Goal: Contribute content: Contribute content

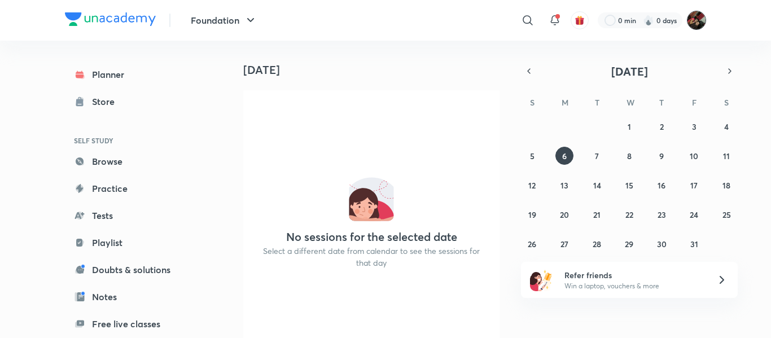
click at [699, 23] on img at bounding box center [696, 20] width 19 height 19
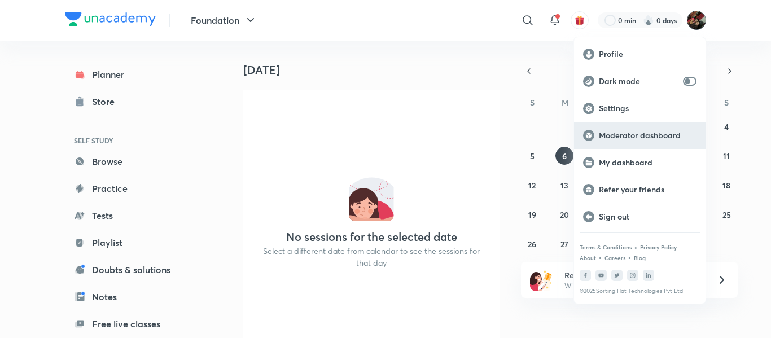
click at [617, 142] on div "Moderator dashboard" at bounding box center [639, 135] width 131 height 27
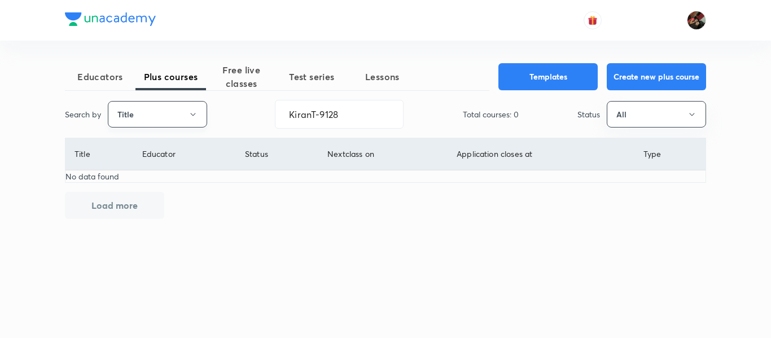
click at [186, 116] on button "Title" at bounding box center [157, 114] width 99 height 27
click at [168, 172] on span "Username" at bounding box center [157, 170] width 85 height 12
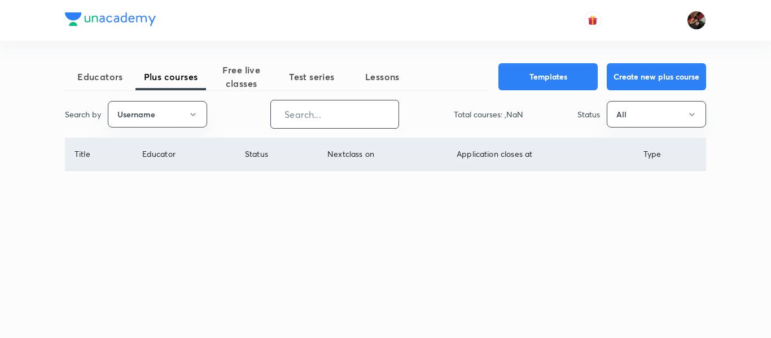
click at [366, 110] on input "text" at bounding box center [335, 114] width 128 height 29
paste input "KiranT-9128"
type input "KiranT-9128"
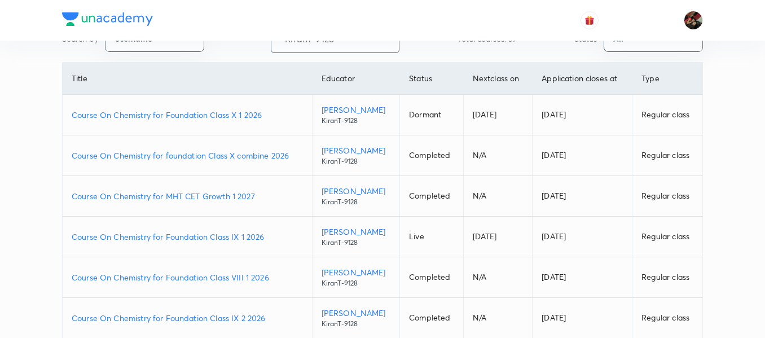
scroll to position [76, 0]
click at [172, 241] on p "Course On Chemistry for Foundation Class IX 1 2026" at bounding box center [187, 236] width 231 height 12
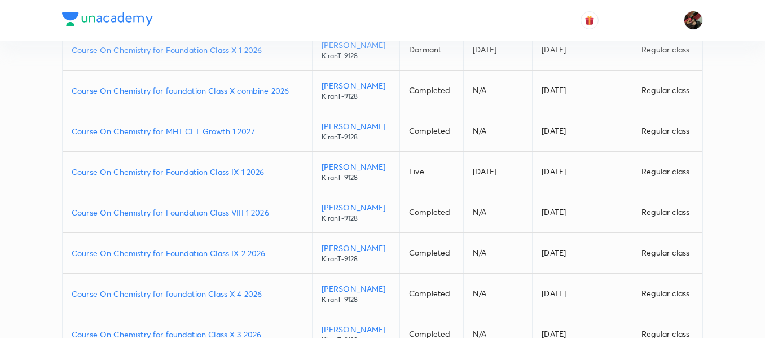
scroll to position [140, 0]
click at [174, 176] on p "Course On Chemistry for Foundation Class IX 1 2026" at bounding box center [187, 172] width 231 height 12
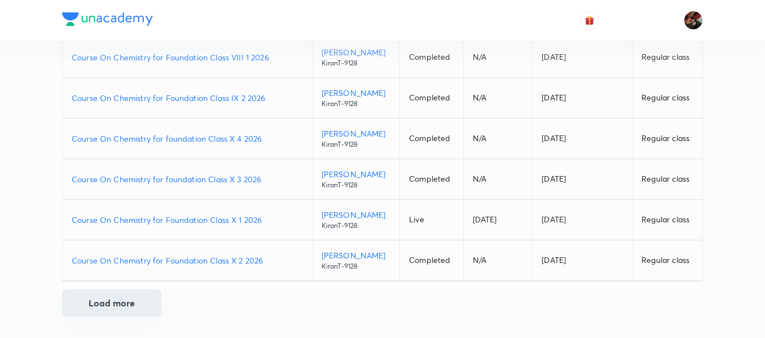
click at [136, 302] on button "Load more" at bounding box center [111, 303] width 99 height 27
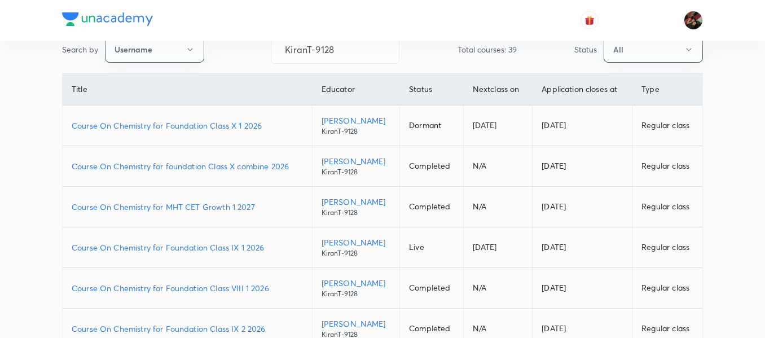
scroll to position [65, 0]
click at [190, 129] on p "Course On Chemistry for Foundation Class X 1 2026" at bounding box center [187, 125] width 231 height 12
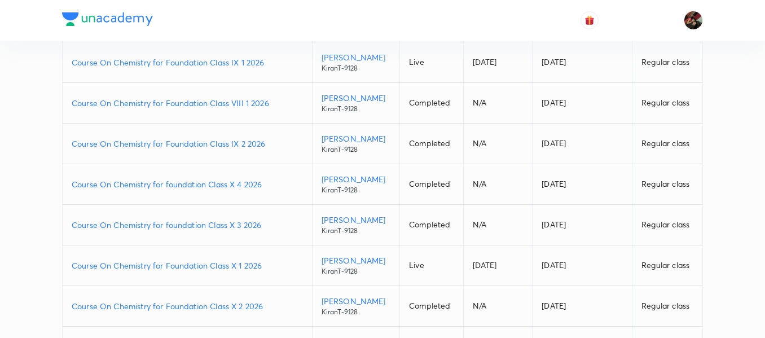
scroll to position [251, 0]
click at [168, 264] on p "Course On Chemistry for Foundation Class X 1 2026" at bounding box center [187, 265] width 231 height 12
click at [181, 306] on p "Course On Chemistry for Foundation Class X 2 2026" at bounding box center [187, 306] width 231 height 12
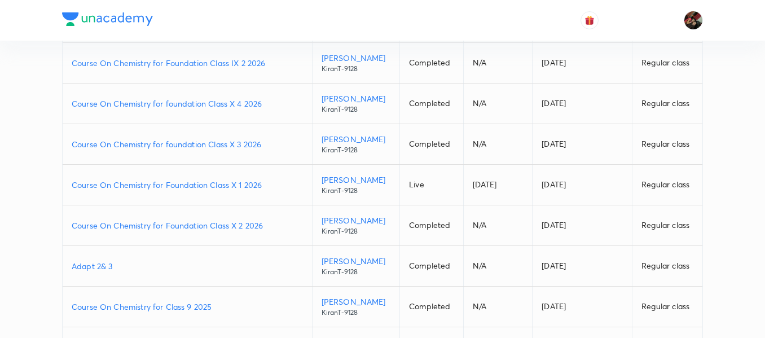
scroll to position [331, 0]
click at [184, 229] on p "Course On Chemistry for Foundation Class X 2 2026" at bounding box center [187, 225] width 231 height 12
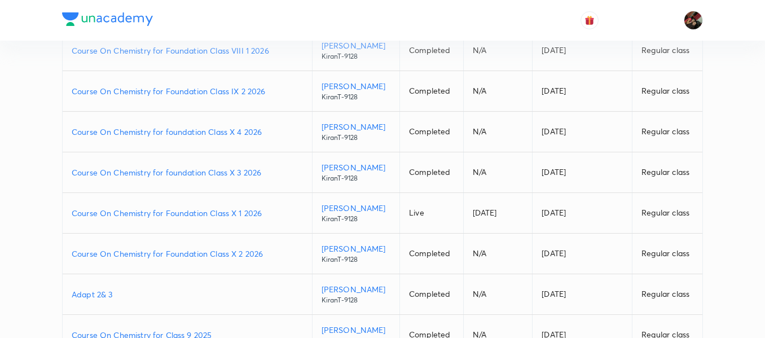
scroll to position [304, 0]
click at [160, 250] on p "Course On Chemistry for Foundation Class X 2 2026" at bounding box center [187, 252] width 231 height 12
click at [188, 248] on p "Course On Chemistry for Foundation Class X 2 2026" at bounding box center [187, 252] width 231 height 12
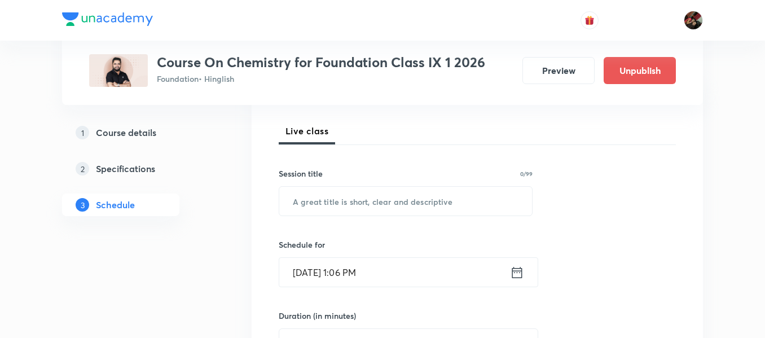
scroll to position [157, 0]
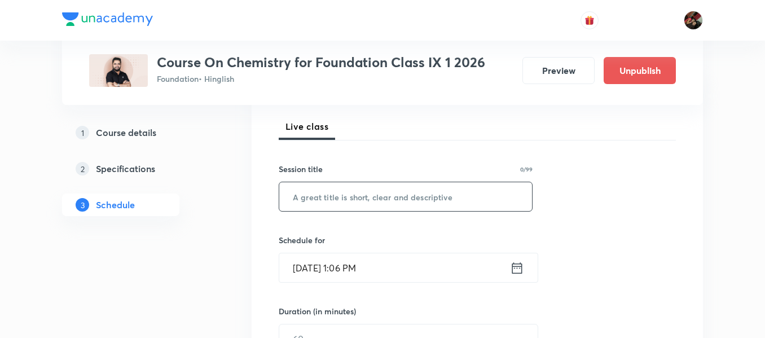
click at [316, 204] on input "text" at bounding box center [405, 196] width 253 height 29
paste input "⁠Structure of Atom"
type input "⁠Structure of Atom"
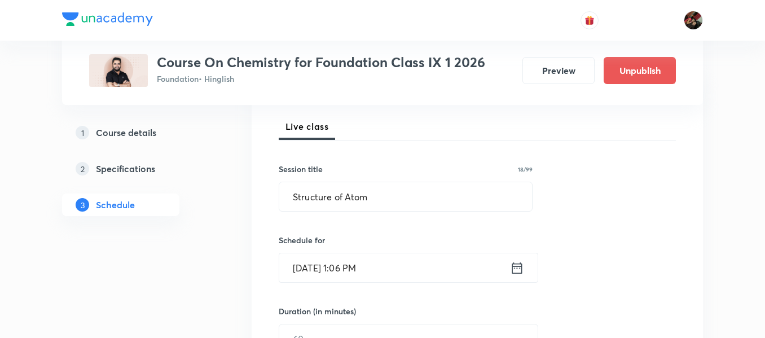
click at [308, 272] on input "Oct 6, 2025, 1:06 PM" at bounding box center [394, 267] width 231 height 29
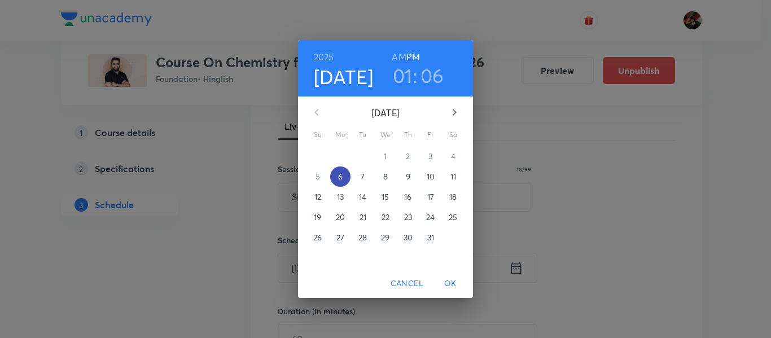
click at [342, 176] on p "6" at bounding box center [340, 176] width 5 height 11
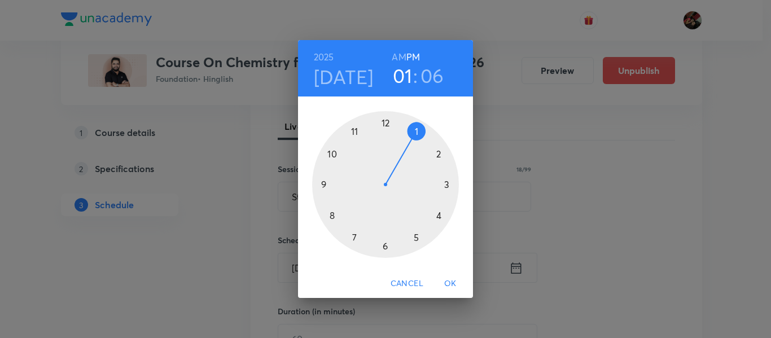
click at [438, 213] on div at bounding box center [385, 184] width 147 height 147
click at [448, 185] on div at bounding box center [385, 184] width 147 height 147
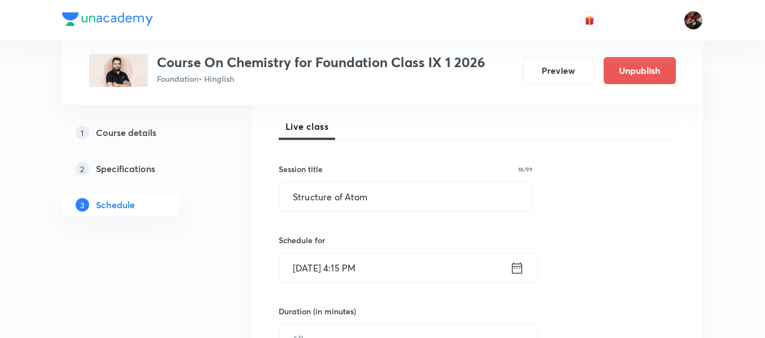
scroll to position [268, 0]
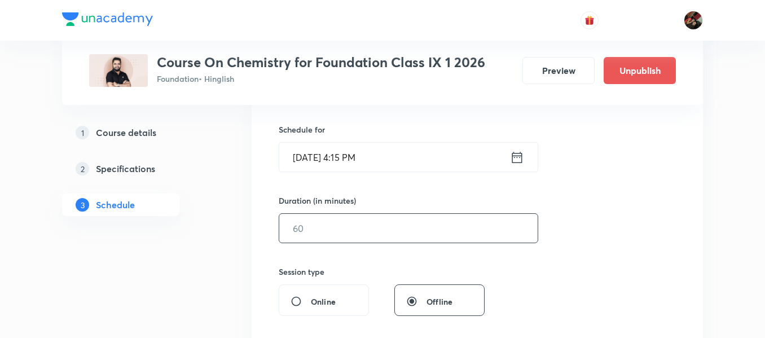
click at [305, 242] on input "text" at bounding box center [408, 228] width 258 height 29
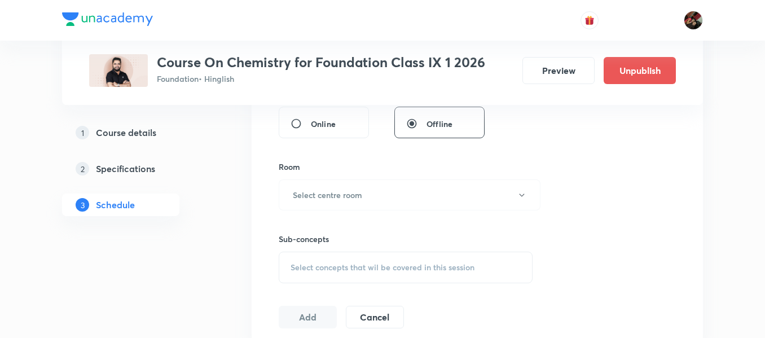
scroll to position [446, 0]
type input "60"
click at [322, 197] on h6 "Select centre room" at bounding box center [327, 194] width 69 height 12
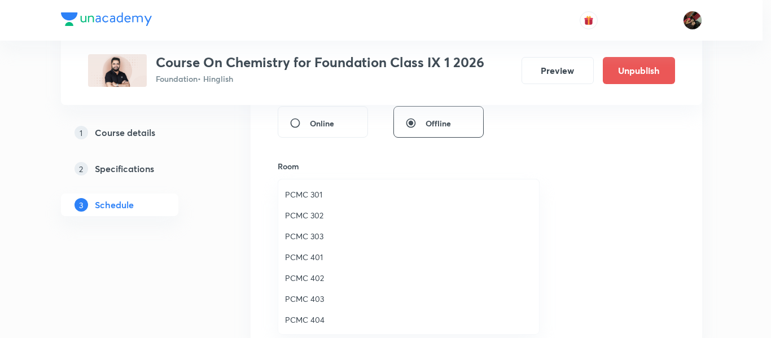
click at [309, 269] on li "PCMC 402" at bounding box center [408, 278] width 261 height 21
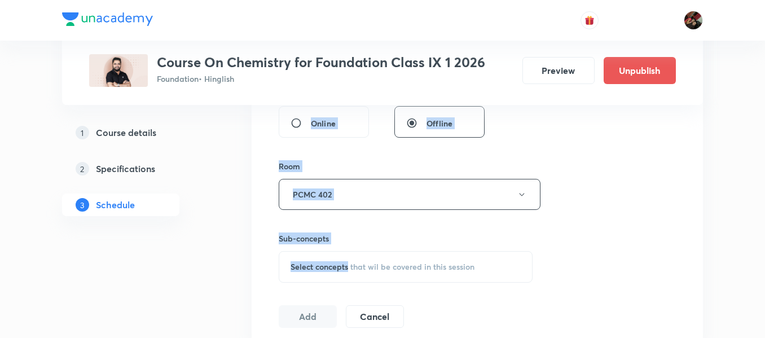
drag, startPoint x: 222, startPoint y: 264, endPoint x: 349, endPoint y: 255, distance: 126.7
click at [349, 255] on div "Select concepts that wil be covered in this session" at bounding box center [406, 267] width 254 height 32
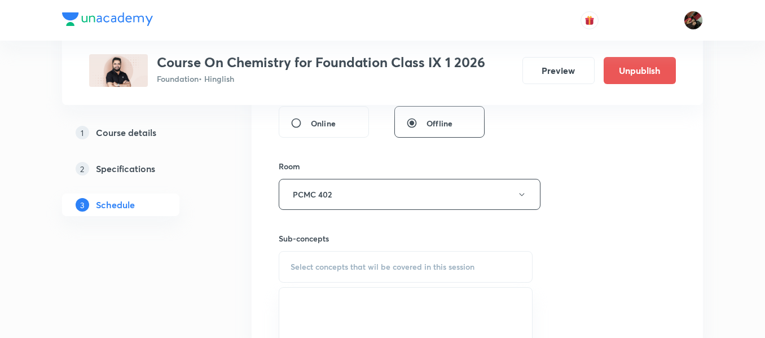
click at [347, 266] on span "Select concepts that wil be covered in this session" at bounding box center [383, 266] width 184 height 9
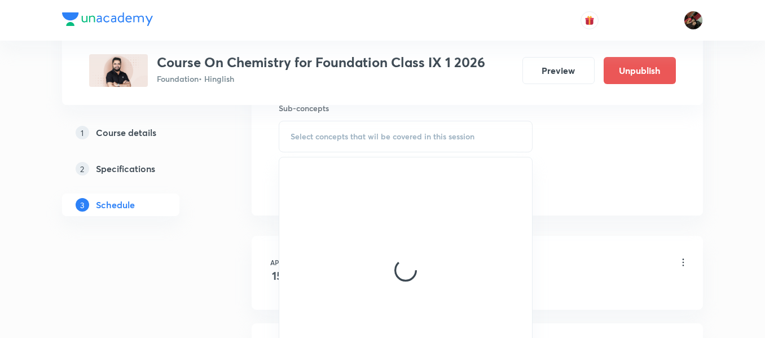
scroll to position [577, 0]
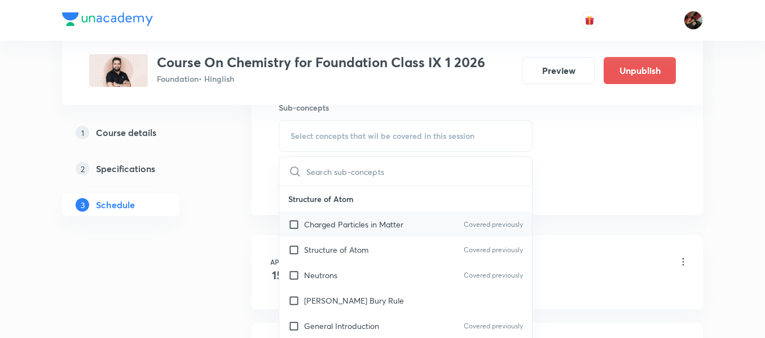
click at [319, 232] on div "Charged Particles in Matter Covered previously" at bounding box center [405, 224] width 253 height 25
checkbox input "true"
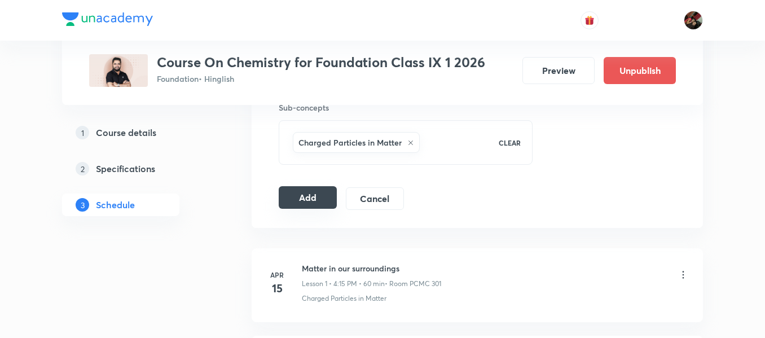
click at [289, 209] on div "Add Cancel" at bounding box center [346, 198] width 134 height 23
click at [304, 201] on button "Add" at bounding box center [308, 197] width 58 height 23
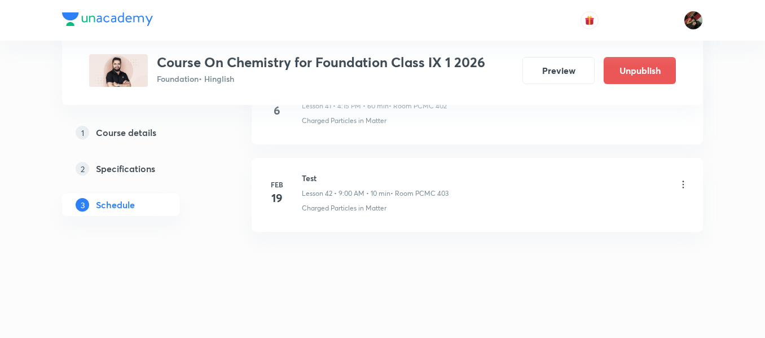
scroll to position [3655, 0]
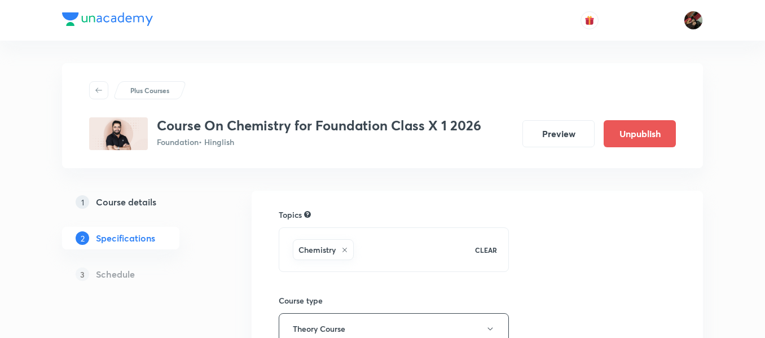
scroll to position [314, 0]
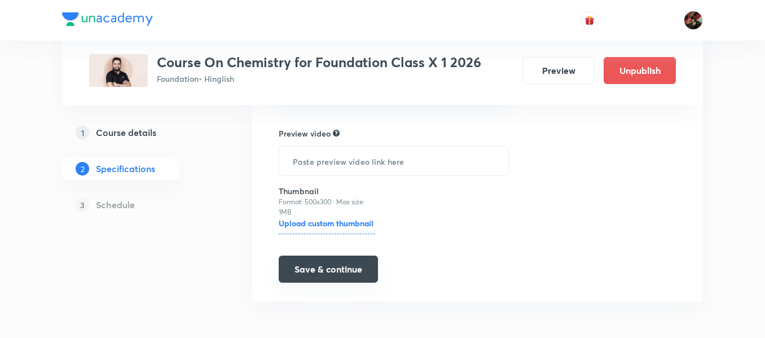
click at [342, 272] on button "Save & continue" at bounding box center [328, 269] width 99 height 27
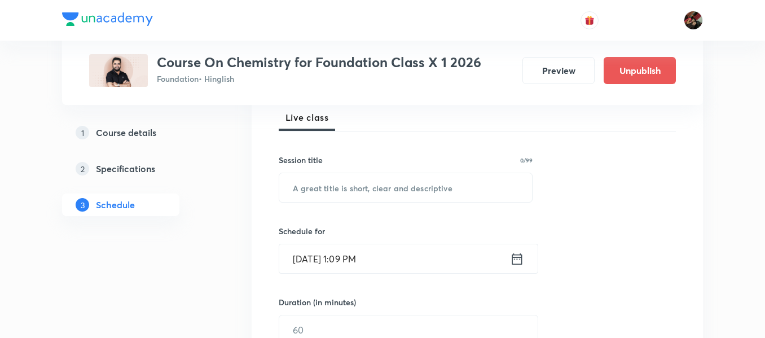
scroll to position [170, 0]
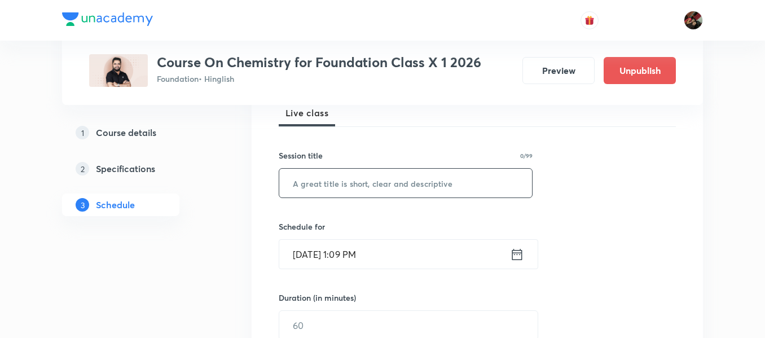
click at [370, 182] on input "text" at bounding box center [405, 183] width 253 height 29
paste input "Carbon and its Compounds"
type input "Carbon and its Compounds"
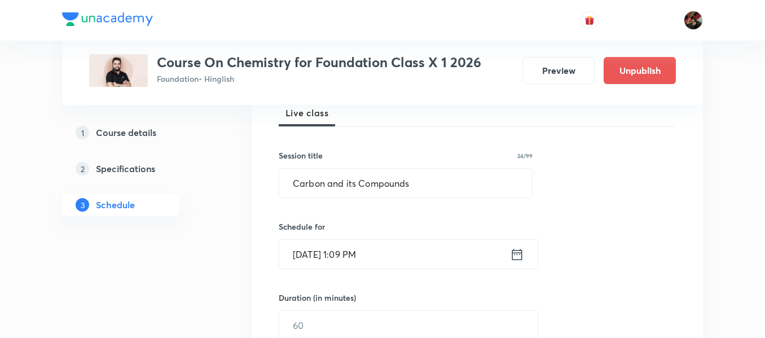
click at [307, 255] on input "Oct 6, 2025, 1:09 PM" at bounding box center [394, 254] width 231 height 29
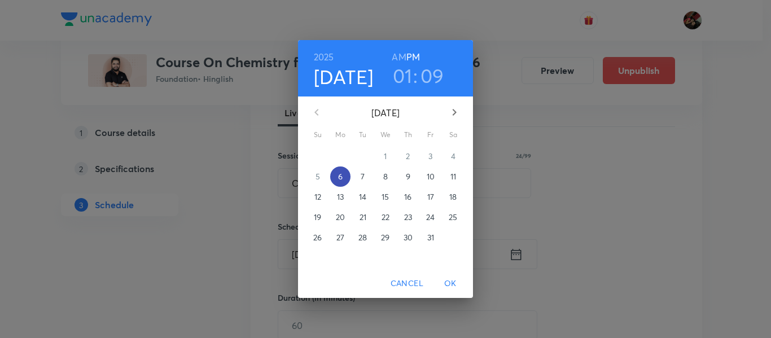
click at [338, 181] on p "6" at bounding box center [340, 176] width 5 height 11
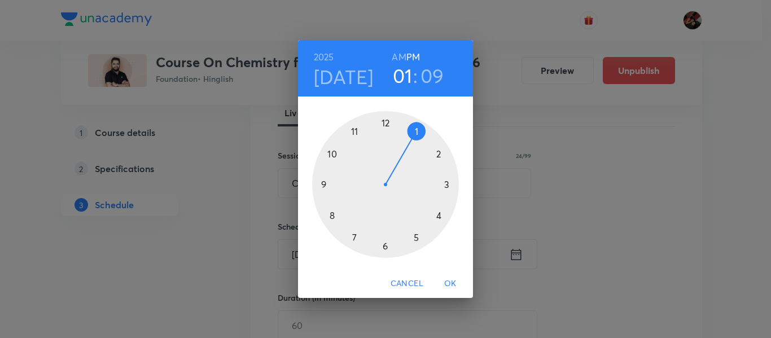
click at [414, 235] on div at bounding box center [385, 184] width 147 height 147
click at [383, 245] on div at bounding box center [385, 184] width 147 height 147
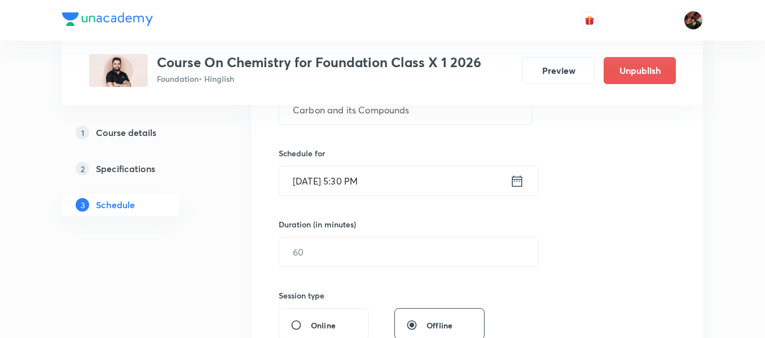
scroll to position [244, 0]
click at [326, 246] on input "text" at bounding box center [408, 251] width 258 height 29
click at [323, 253] on input "text" at bounding box center [408, 251] width 258 height 29
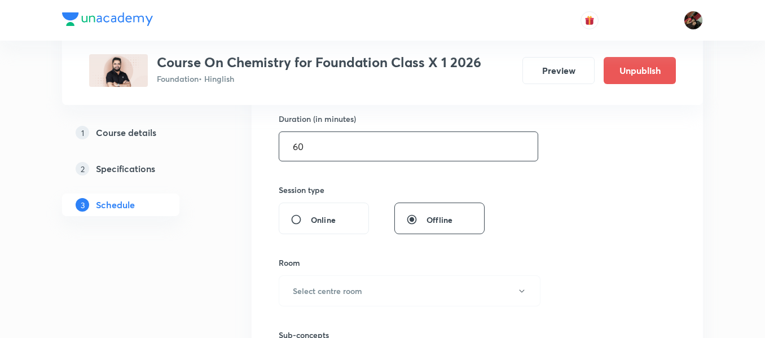
scroll to position [351, 0]
type input "60"
click at [324, 292] on h6 "Select centre room" at bounding box center [327, 289] width 69 height 12
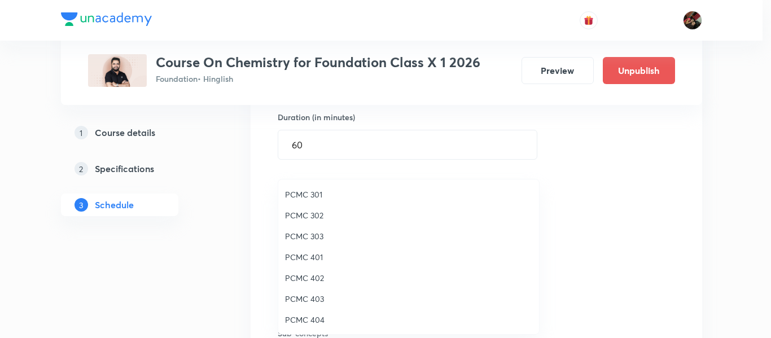
click at [296, 249] on li "PCMC 401" at bounding box center [408, 257] width 261 height 21
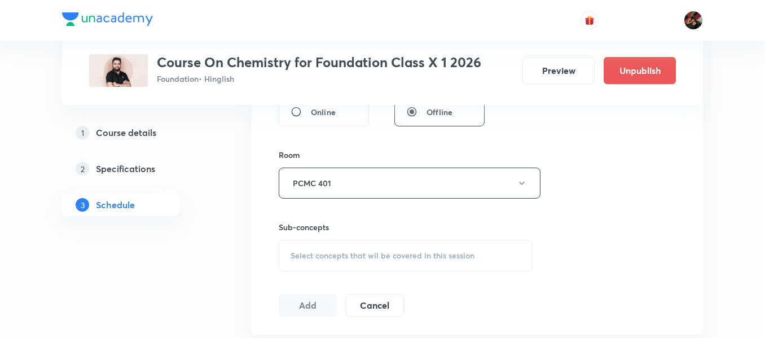
scroll to position [458, 0]
click at [336, 251] on span "Select concepts that wil be covered in this session" at bounding box center [383, 255] width 184 height 9
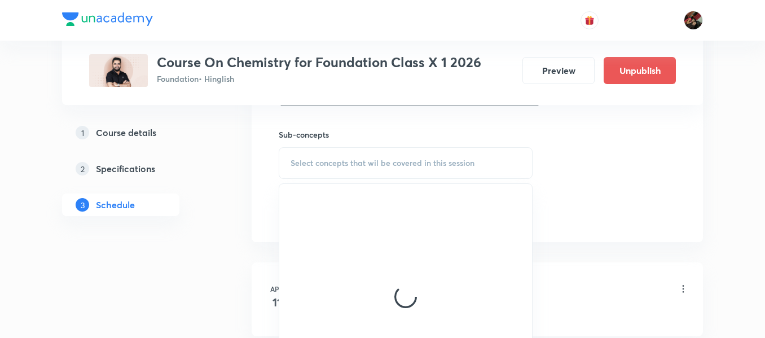
scroll to position [550, 0]
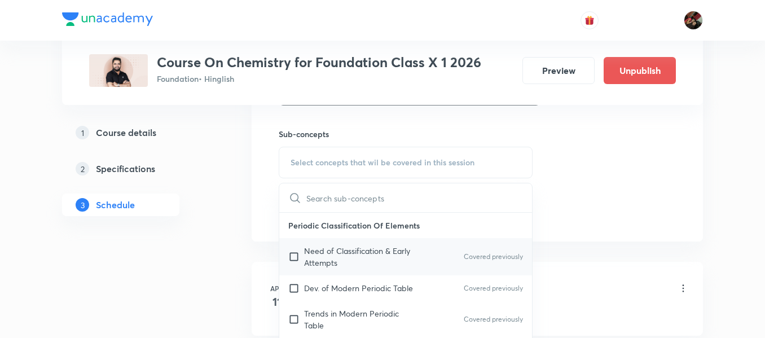
click at [341, 244] on div "Need of Classification & Early Attempts Covered previously" at bounding box center [405, 256] width 253 height 37
checkbox input "true"
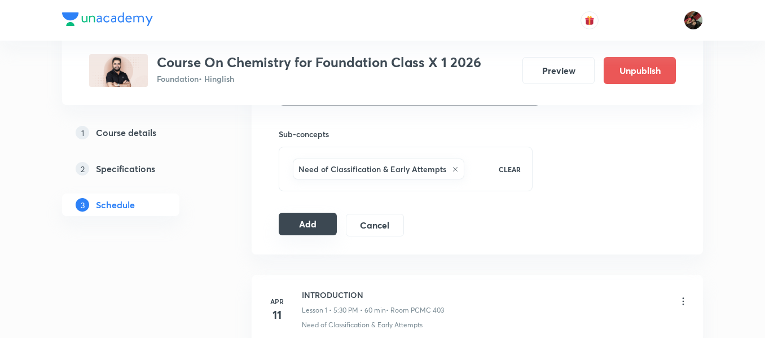
click at [295, 228] on button "Add" at bounding box center [308, 224] width 58 height 23
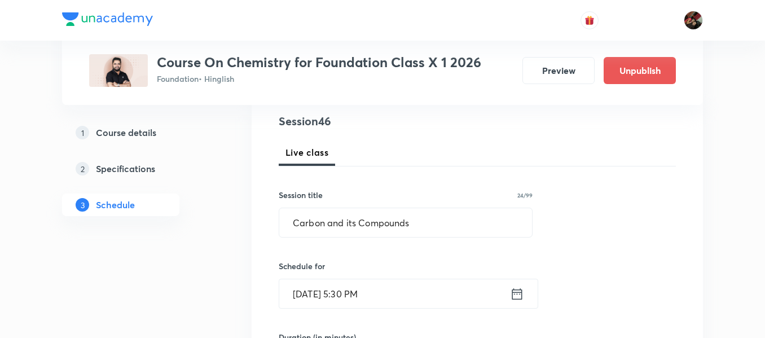
scroll to position [130, 0]
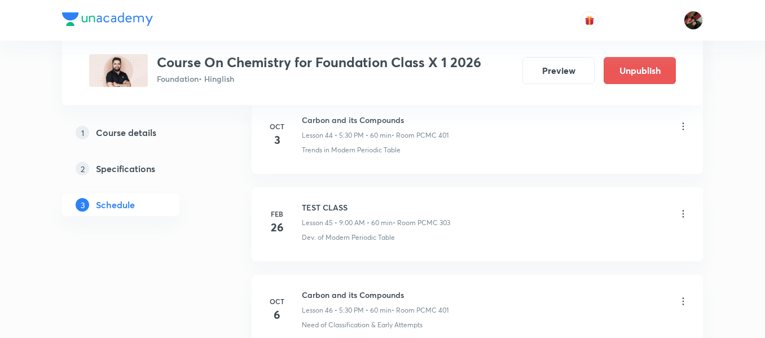
scroll to position [3948, 0]
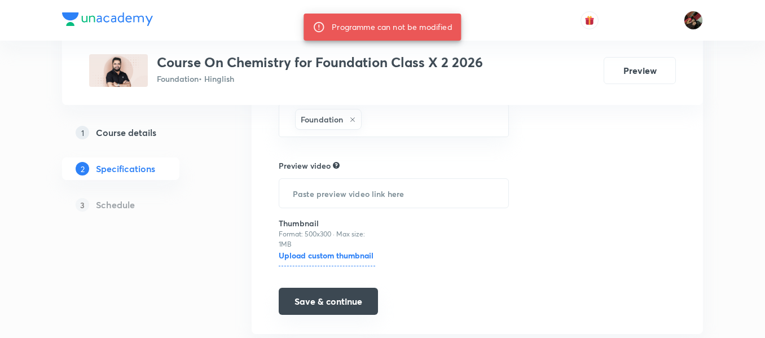
click at [312, 293] on button "Save & continue" at bounding box center [328, 301] width 99 height 27
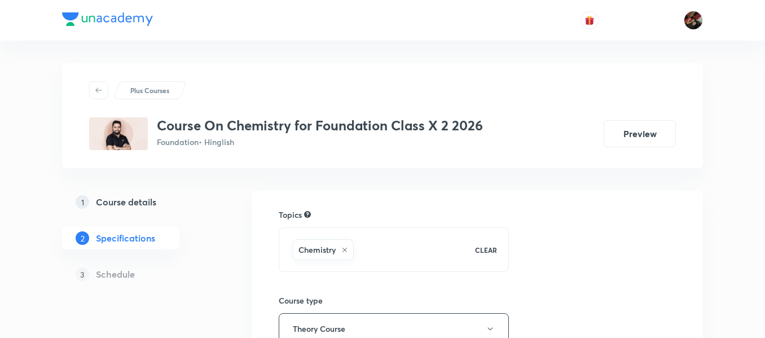
scroll to position [314, 0]
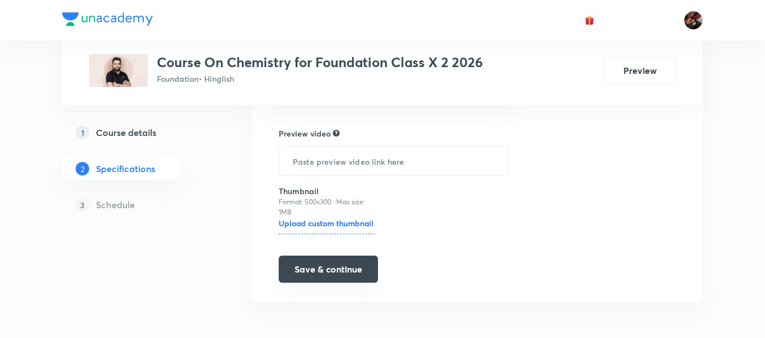
click at [302, 273] on button "Save & continue" at bounding box center [328, 269] width 99 height 27
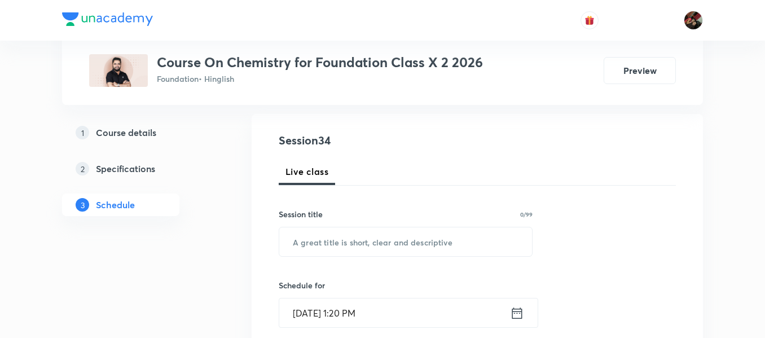
scroll to position [112, 0]
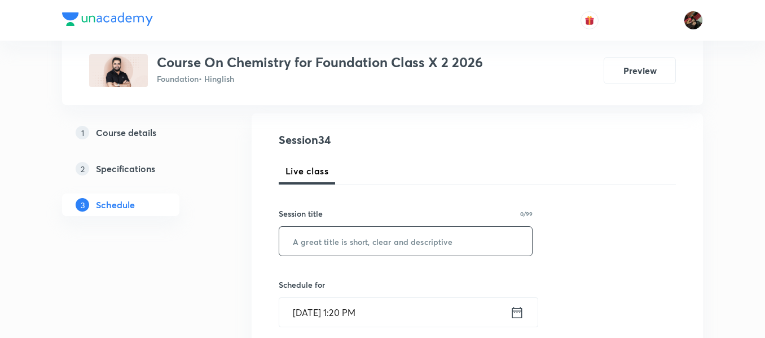
click at [330, 245] on input "text" at bounding box center [405, 241] width 253 height 29
paste input "⁠Carbon and its Compounds"
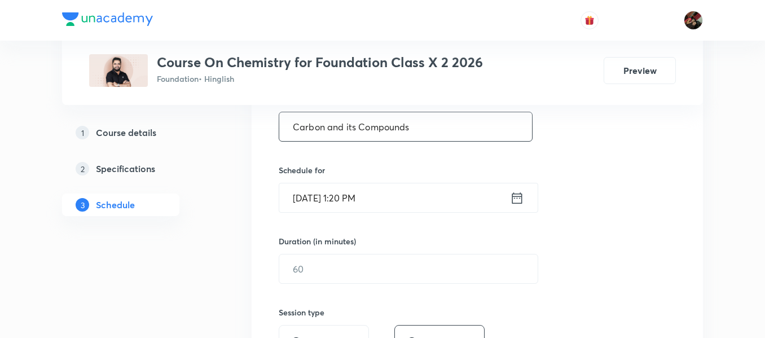
type input "⁠Carbon and its Compounds"
click at [319, 198] on input "Oct 6, 2025, 1:20 PM" at bounding box center [394, 197] width 231 height 29
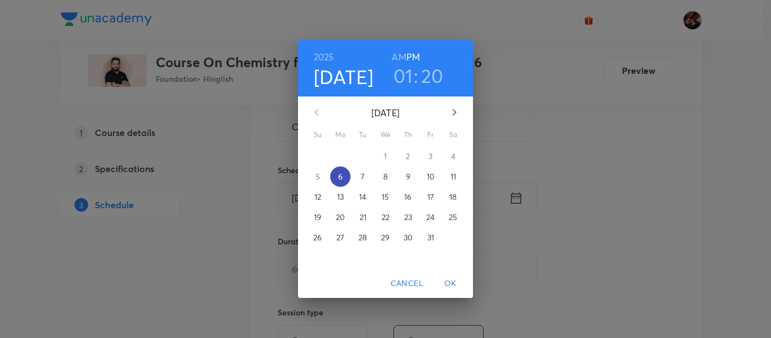
click at [338, 174] on p "6" at bounding box center [340, 176] width 5 height 11
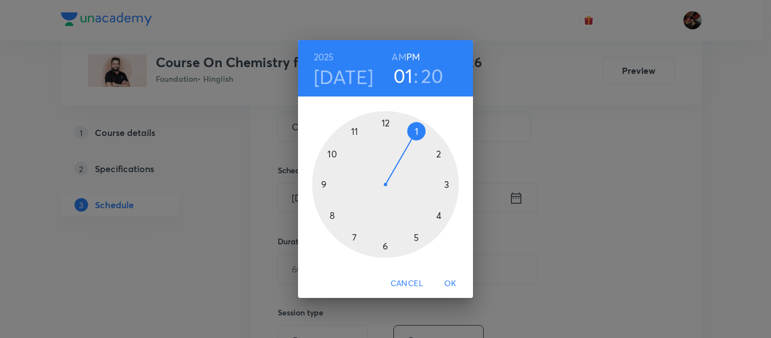
click at [384, 247] on div at bounding box center [385, 184] width 147 height 147
click at [321, 184] on div at bounding box center [385, 184] width 147 height 147
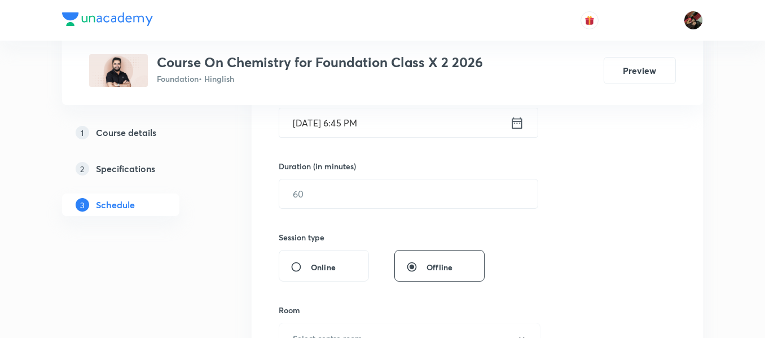
scroll to position [302, 0]
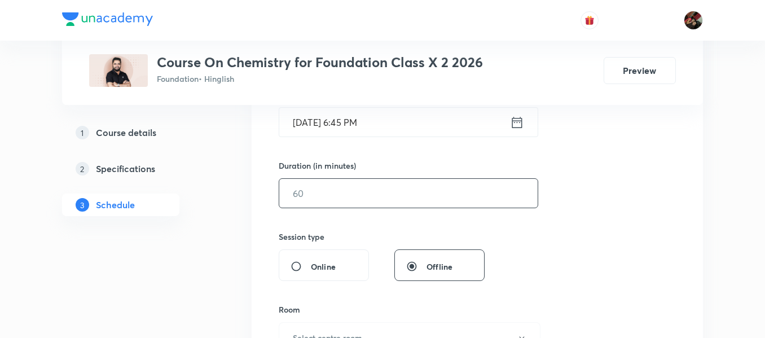
click at [291, 189] on input "text" at bounding box center [408, 193] width 258 height 29
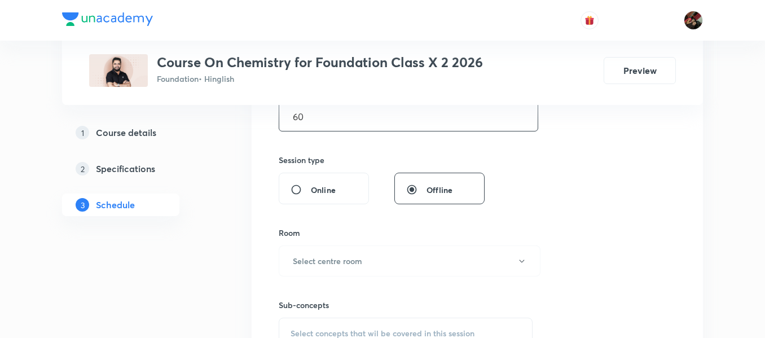
scroll to position [380, 0]
type input "60"
click at [302, 269] on button "Select centre room" at bounding box center [410, 260] width 262 height 31
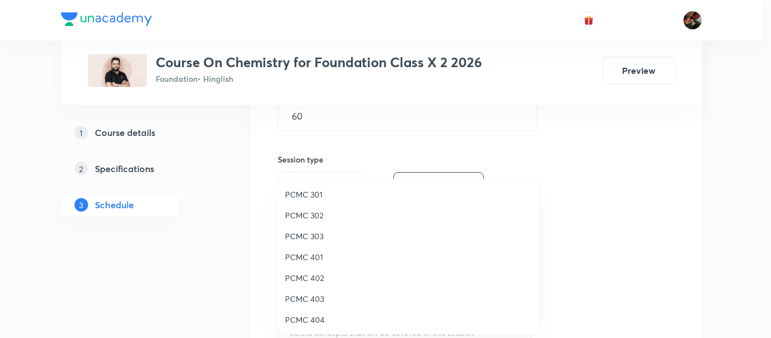
click at [317, 299] on span "PCMC 403" at bounding box center [408, 299] width 247 height 12
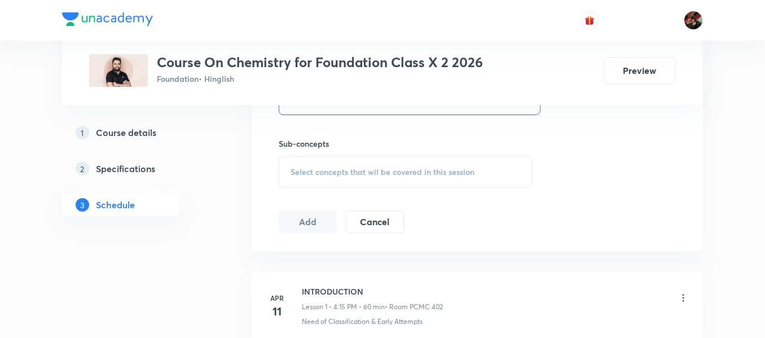
scroll to position [542, 0]
click at [325, 181] on div "Select concepts that wil be covered in this session" at bounding box center [406, 171] width 254 height 32
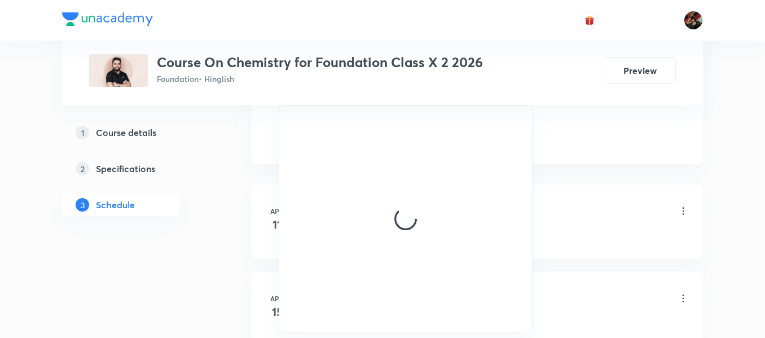
scroll to position [628, 0]
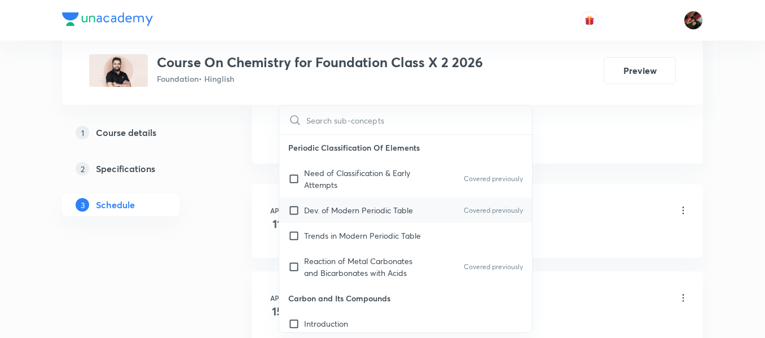
click at [306, 213] on p "Dev. of Modern Periodic Table" at bounding box center [358, 210] width 109 height 12
checkbox input "true"
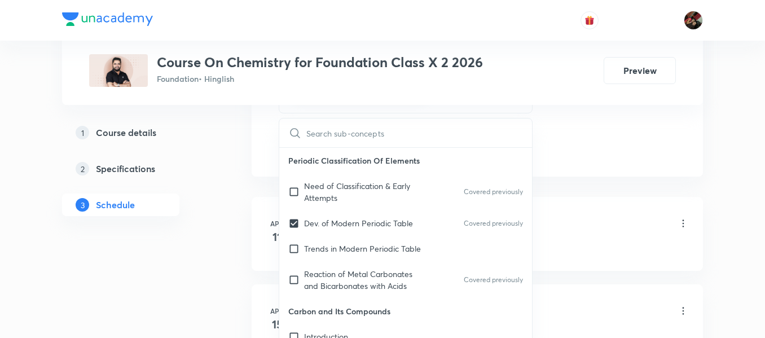
click at [189, 178] on link "2 Specifications" at bounding box center [139, 168] width 154 height 23
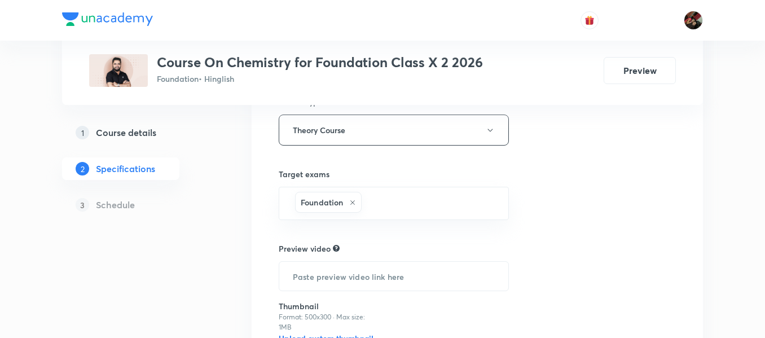
scroll to position [314, 0]
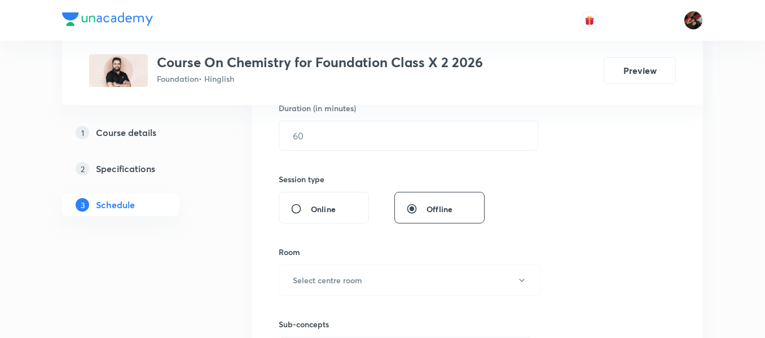
scroll to position [201, 0]
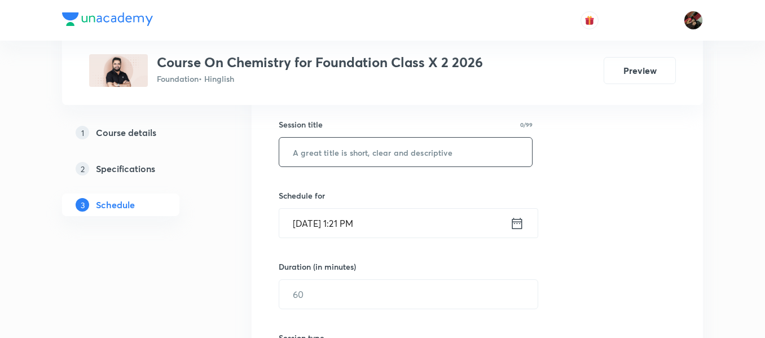
click at [335, 154] on input "text" at bounding box center [405, 152] width 253 height 29
paste input "⁠Carbon and its Compounds"
type input "⁠Carbon and its Compounds"
click at [309, 223] on input "Oct 6, 2025, 1:21 PM" at bounding box center [394, 223] width 231 height 29
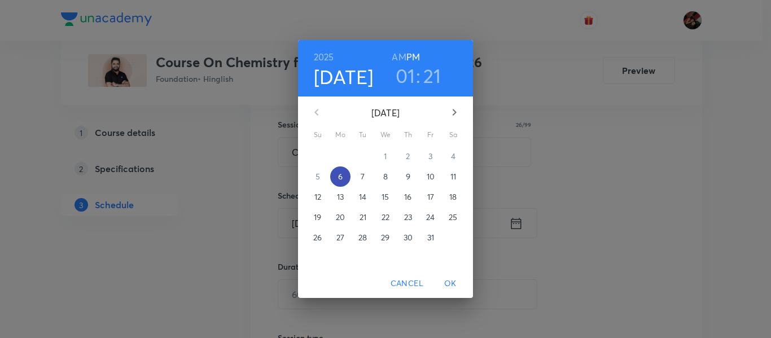
click at [338, 179] on p "6" at bounding box center [340, 176] width 5 height 11
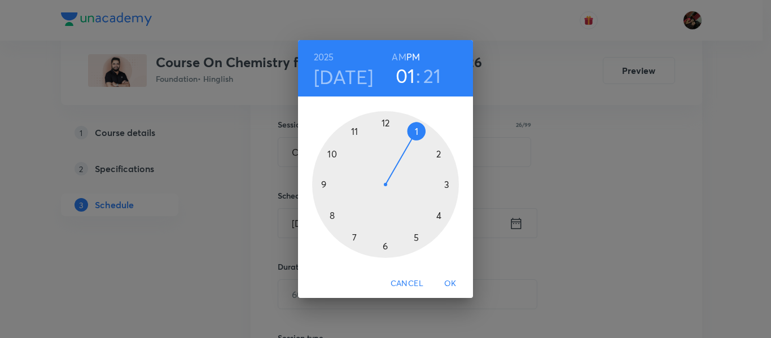
click at [385, 245] on div at bounding box center [385, 184] width 147 height 147
click at [323, 183] on div at bounding box center [385, 184] width 147 height 147
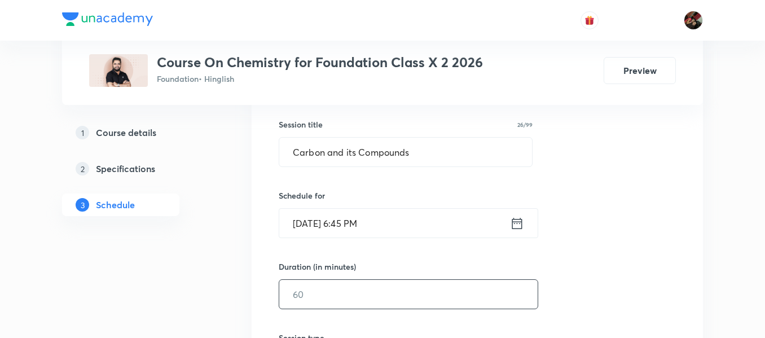
click at [318, 296] on input "text" at bounding box center [408, 294] width 258 height 29
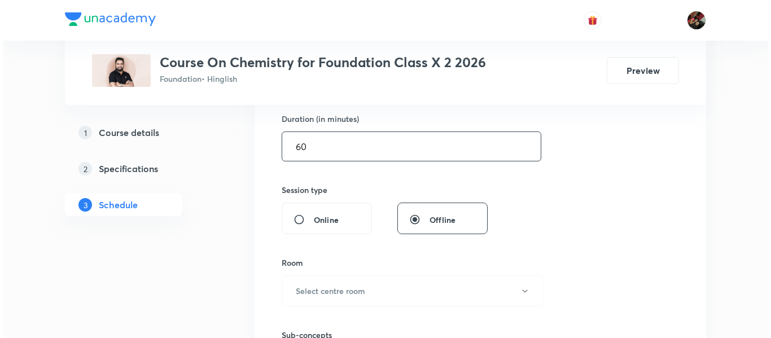
scroll to position [353, 0]
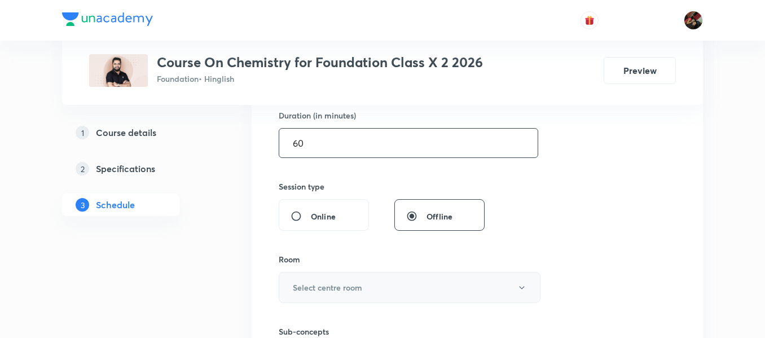
type input "60"
click at [323, 282] on h6 "Select centre room" at bounding box center [327, 288] width 69 height 12
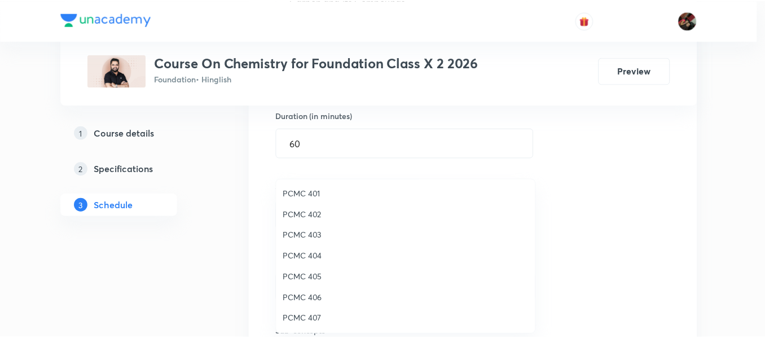
scroll to position [64, 0]
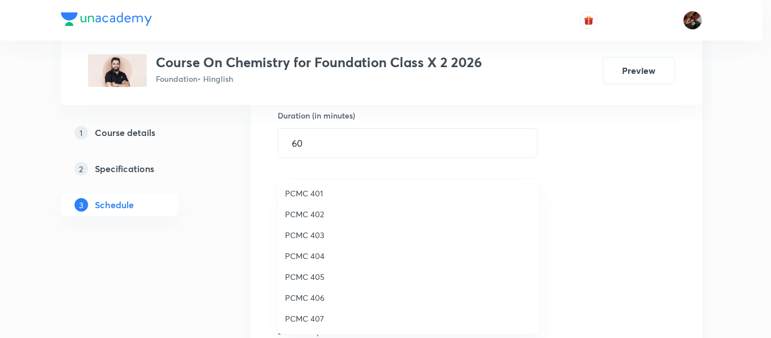
click at [306, 231] on span "PCMC 403" at bounding box center [408, 235] width 247 height 12
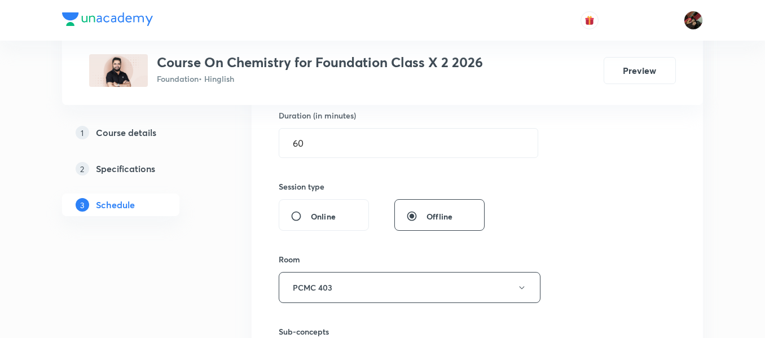
click at [257, 223] on div "Session 34 Live class Session title 26/99 ⁠Carbon and its Compounds ​ Schedule …" at bounding box center [477, 156] width 451 height 566
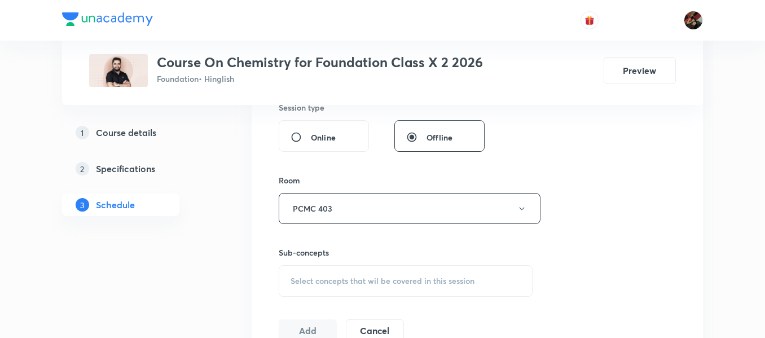
scroll to position [436, 0]
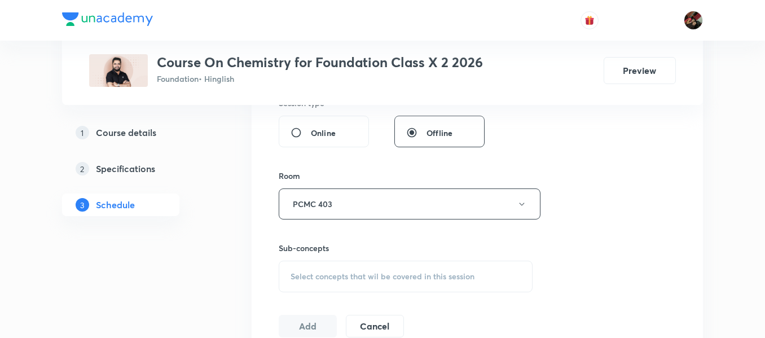
click at [316, 272] on span "Select concepts that wil be covered in this session" at bounding box center [383, 276] width 184 height 9
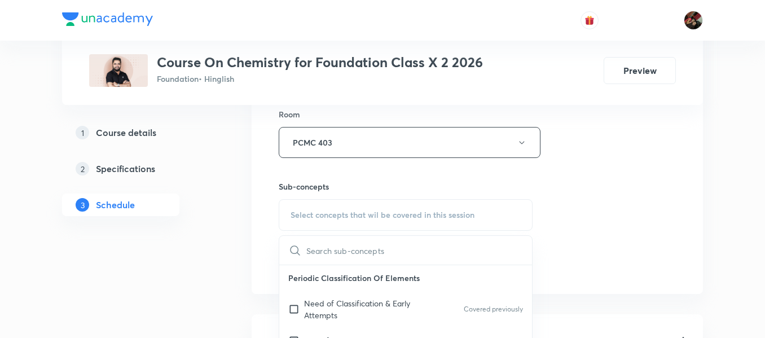
scroll to position [498, 0]
click at [324, 301] on p "Need of Classification & Early Attempts" at bounding box center [361, 309] width 114 height 24
checkbox input "true"
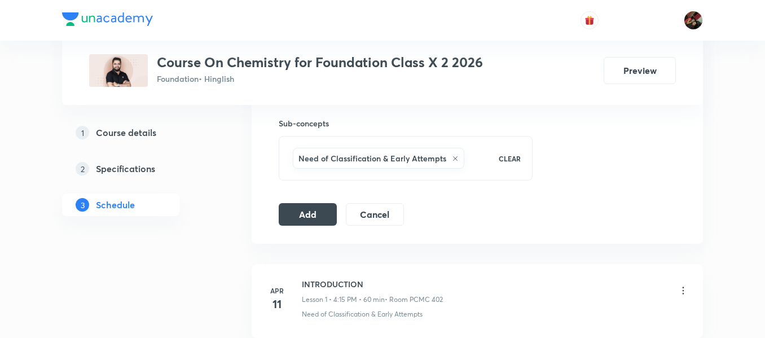
scroll to position [563, 0]
click at [305, 216] on button "Add" at bounding box center [308, 211] width 58 height 23
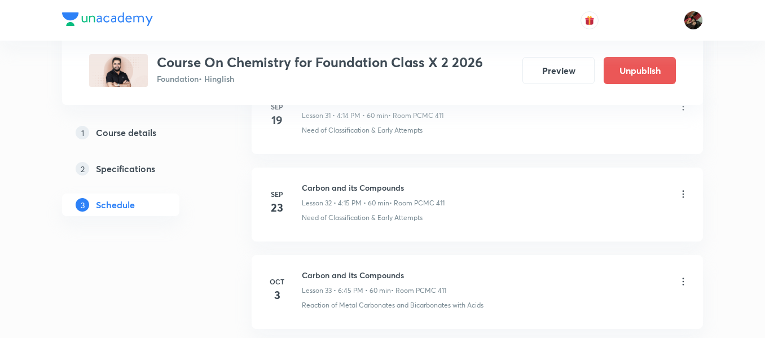
scroll to position [3022, 0]
